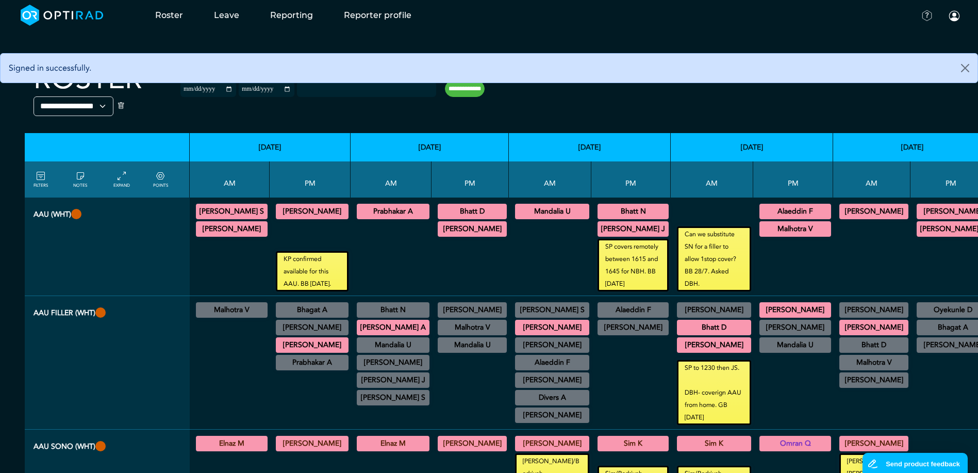
click at [474, 262] on div at bounding box center [470, 265] width 69 height 53
click at [513, 266] on div at bounding box center [550, 256] width 74 height 70
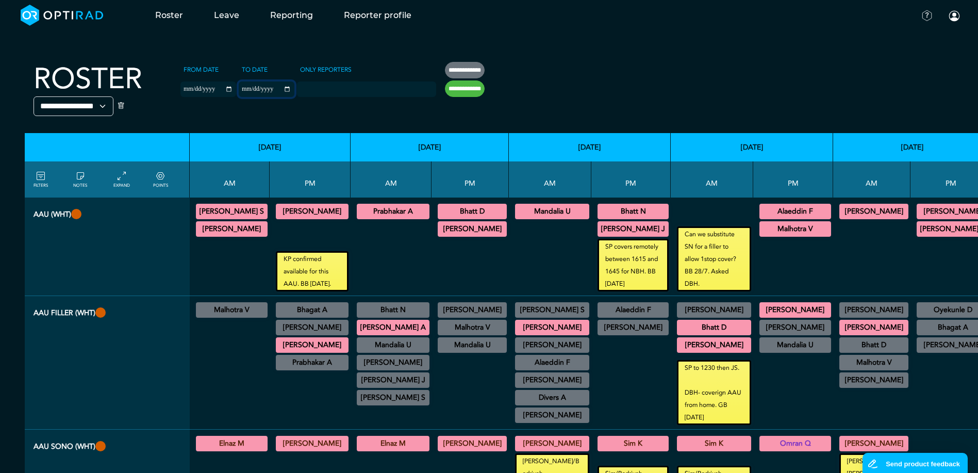
click at [276, 87] on input "**********" at bounding box center [267, 88] width 56 height 15
type input "**********"
click at [460, 89] on input "**********" at bounding box center [465, 88] width 40 height 16
type input "**********"
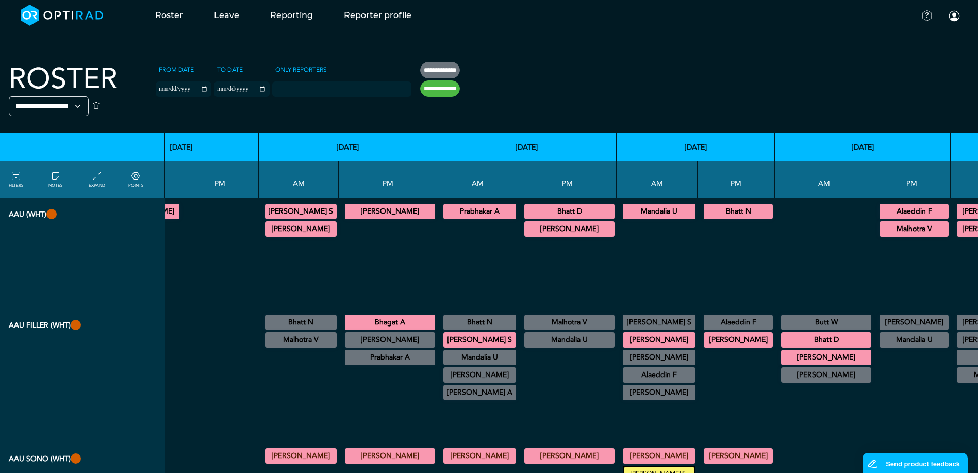
scroll to position [0, 1046]
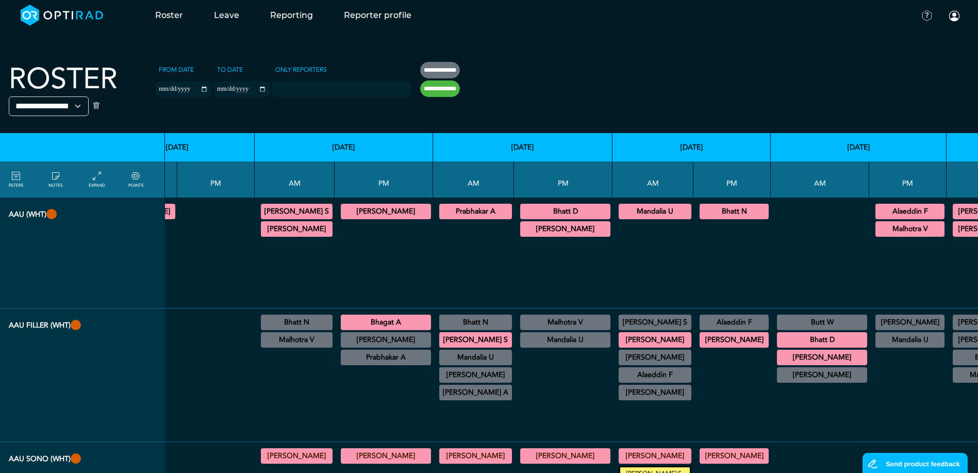
click at [518, 397] on div at bounding box center [563, 393] width 90 height 88
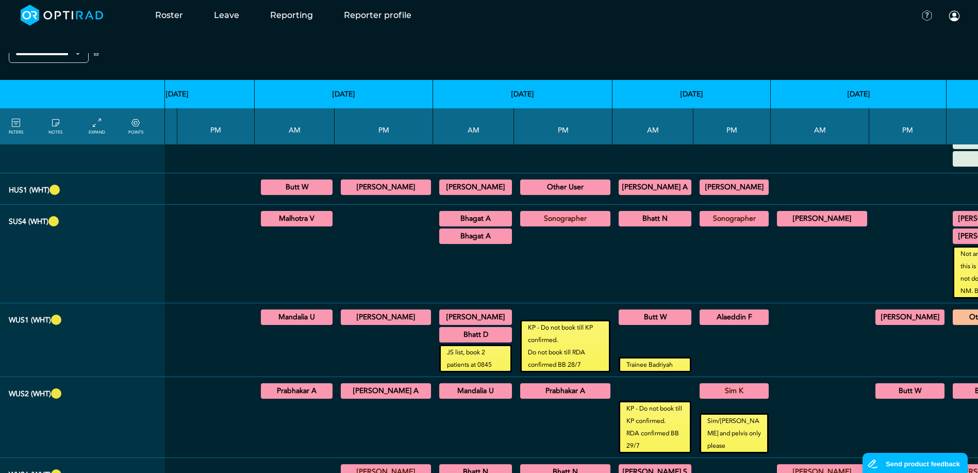
scroll to position [773, 1046]
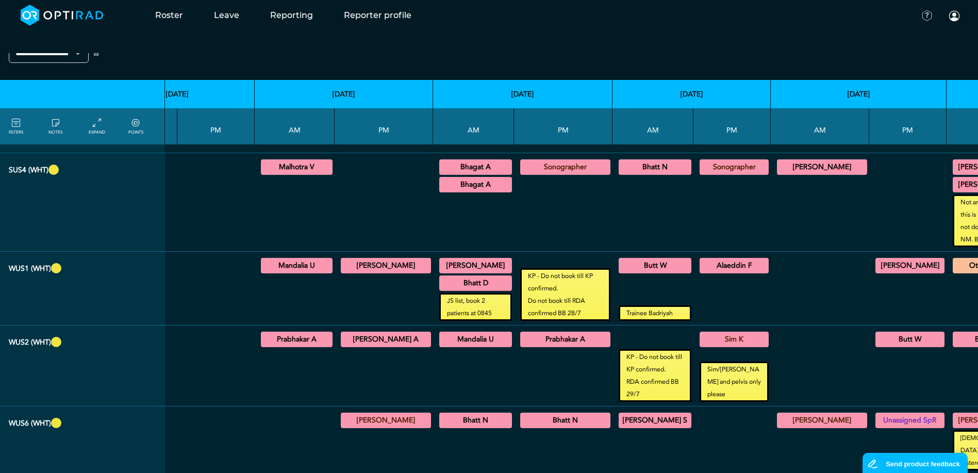
click at [272, 266] on summary "Mandalia U" at bounding box center [296, 265] width 69 height 12
click at [339, 283] on div at bounding box center [384, 297] width 90 height 45
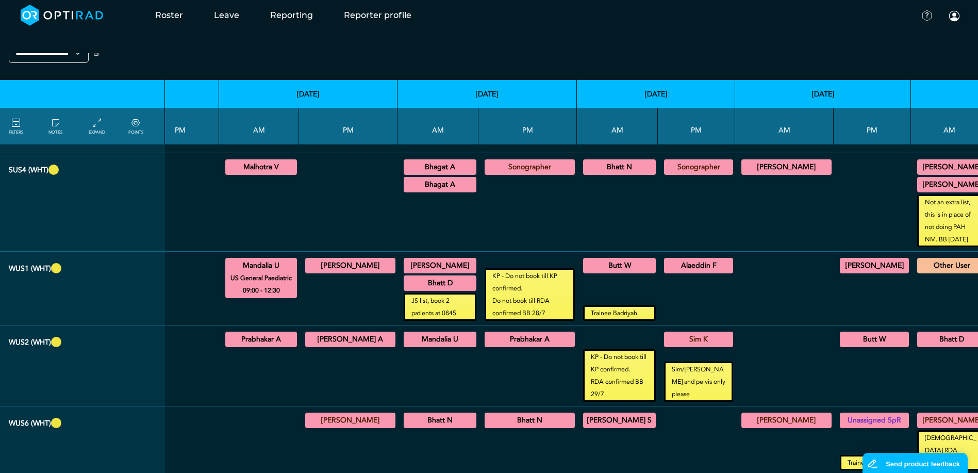
scroll to position [773, 1089]
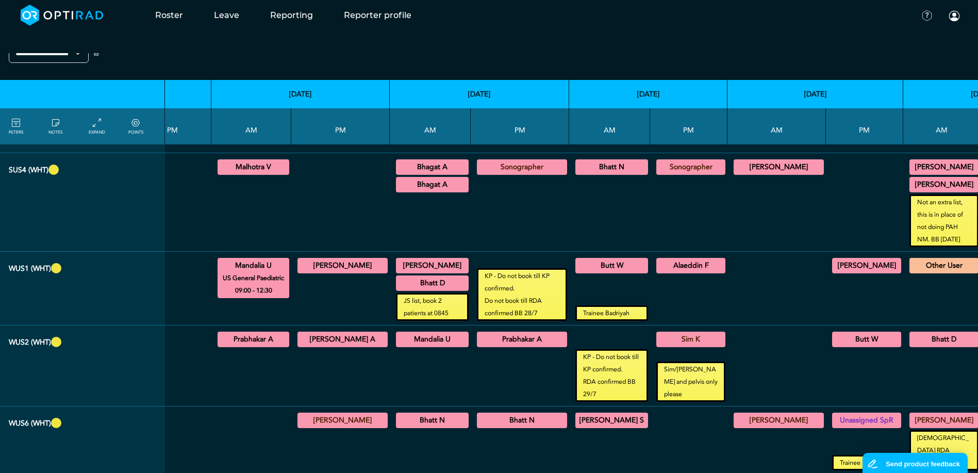
click at [322, 362] on div at bounding box center [340, 375] width 90 height 53
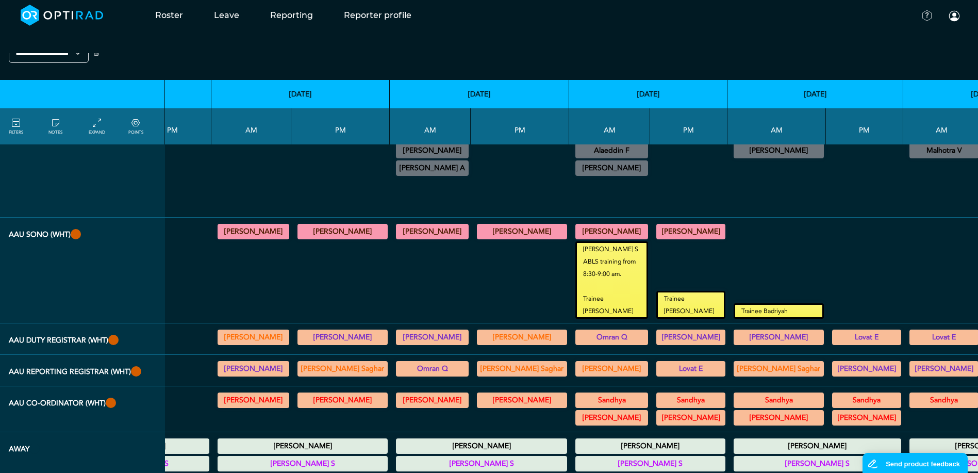
scroll to position [206, 1089]
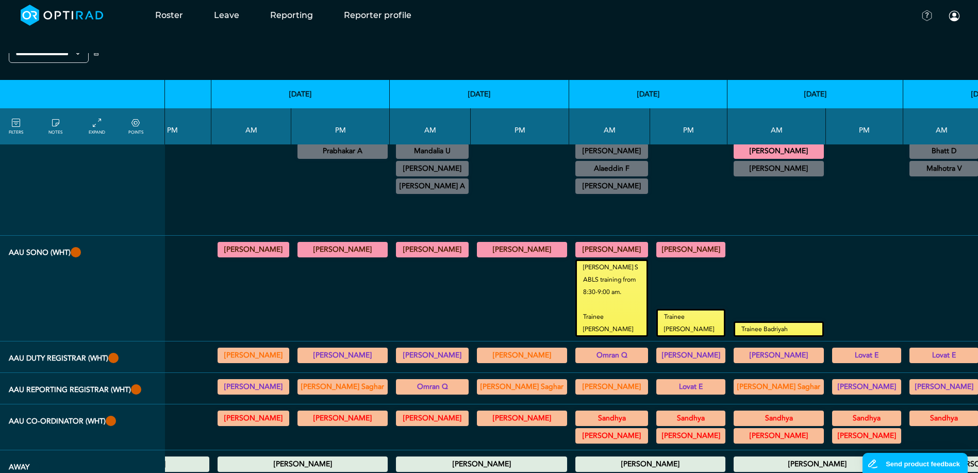
click at [244, 349] on summary "[PERSON_NAME]" at bounding box center [253, 355] width 69 height 12
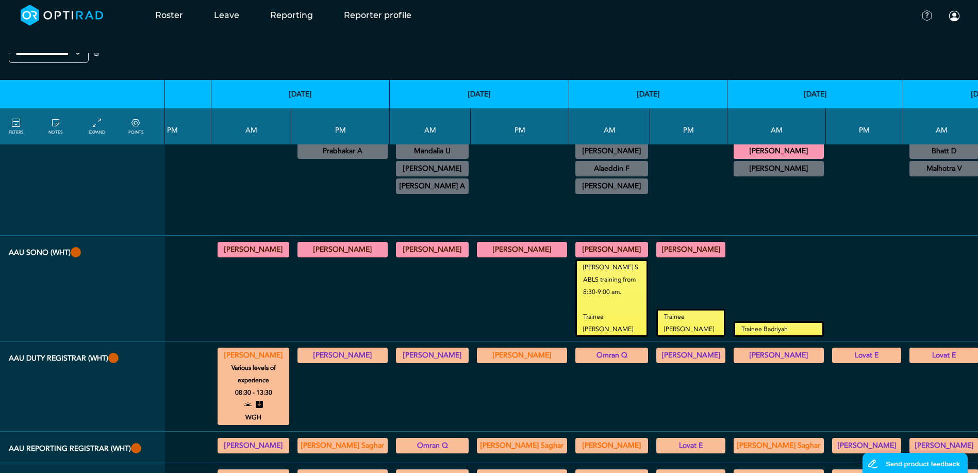
click at [239, 349] on summary "[PERSON_NAME]" at bounding box center [253, 355] width 69 height 12
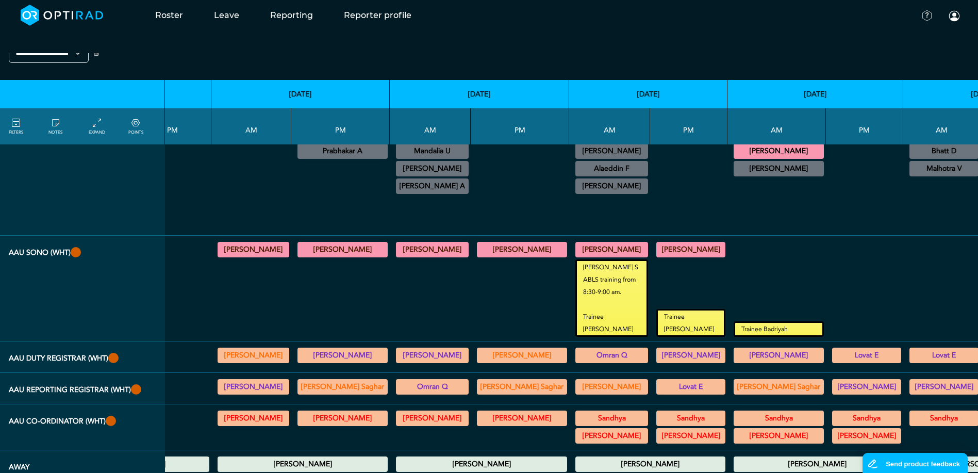
click at [295, 296] on div at bounding box center [340, 297] width 90 height 77
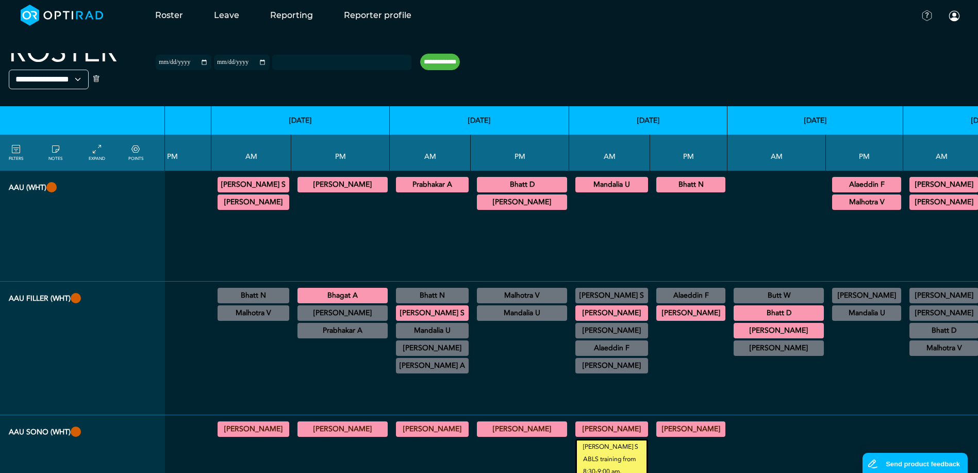
scroll to position [52, 1089]
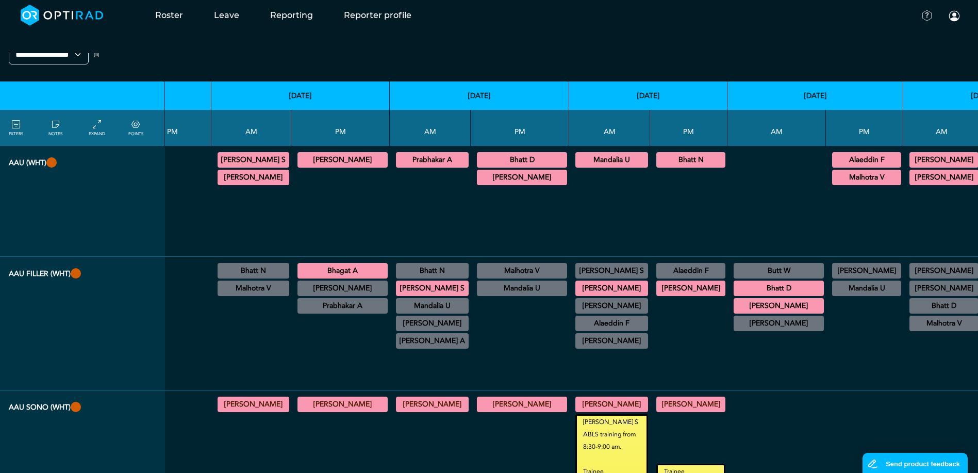
click at [299, 269] on summary "Bhagat A" at bounding box center [342, 270] width 87 height 12
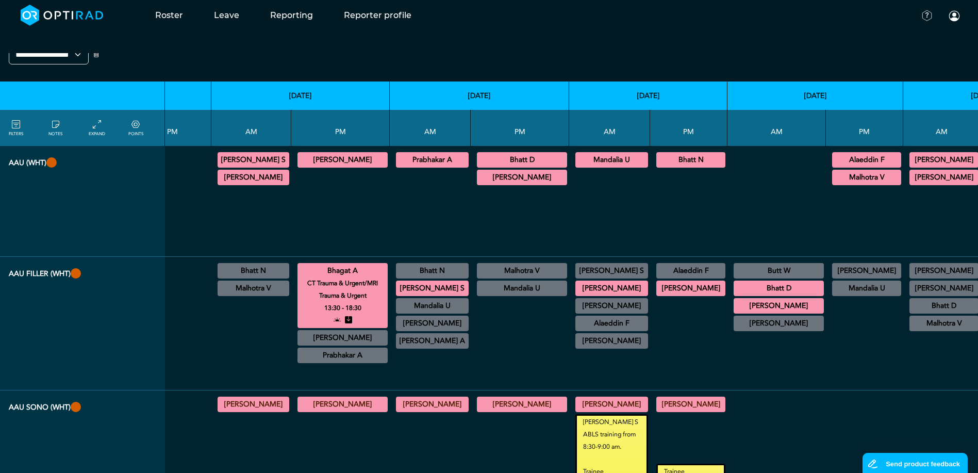
click at [312, 269] on summary "Bhagat A" at bounding box center [342, 270] width 87 height 12
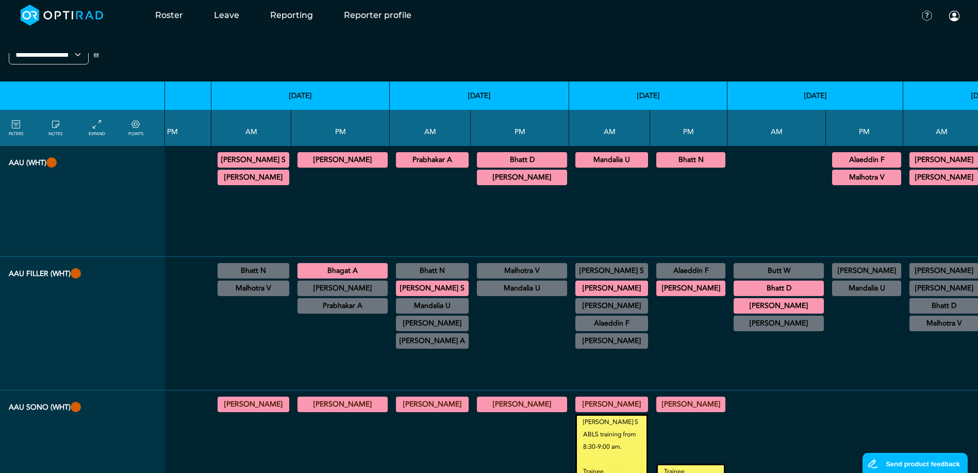
click at [311, 363] on div at bounding box center [340, 350] width 90 height 70
